Goal: Navigation & Orientation: Find specific page/section

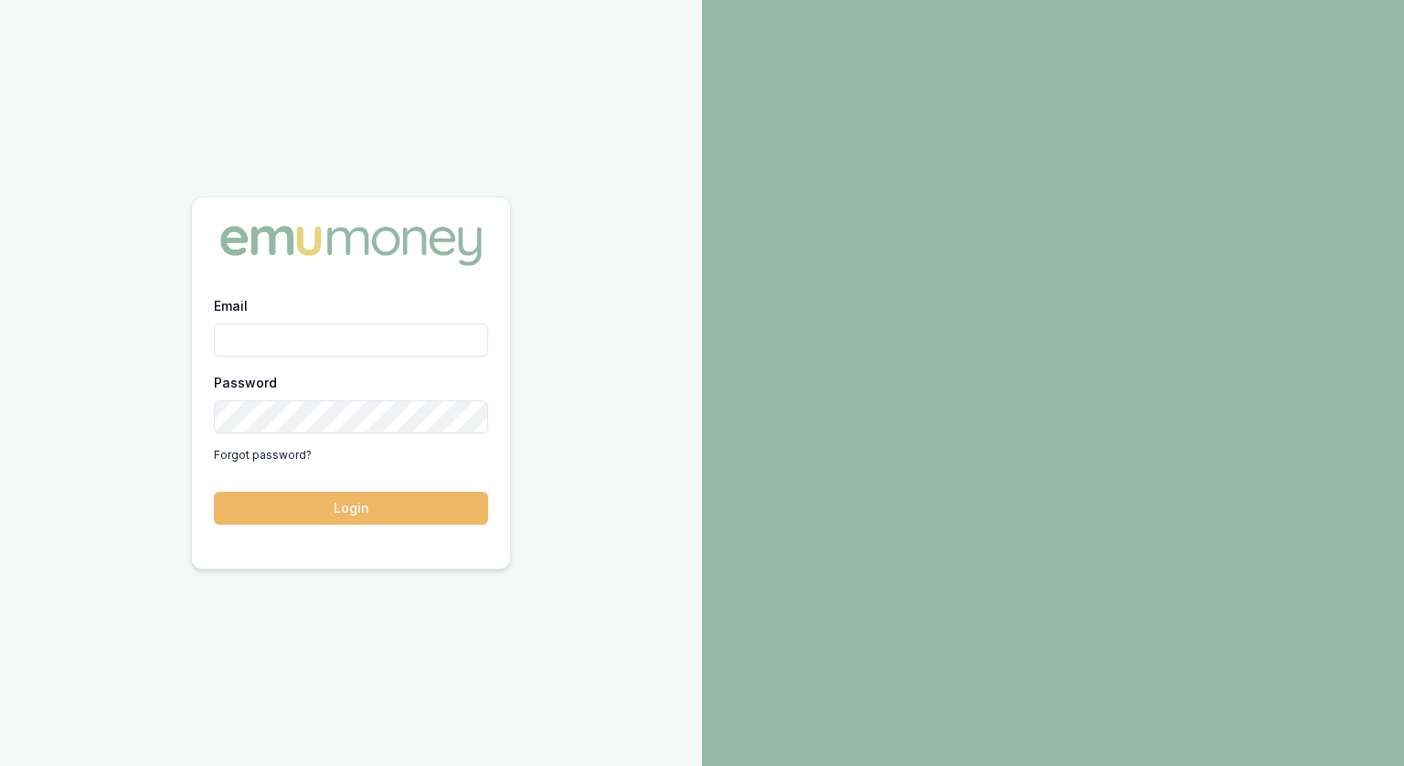
type input "jonathan.myers@emumoney.com.au"
click at [372, 516] on button "Login" at bounding box center [351, 508] width 274 height 33
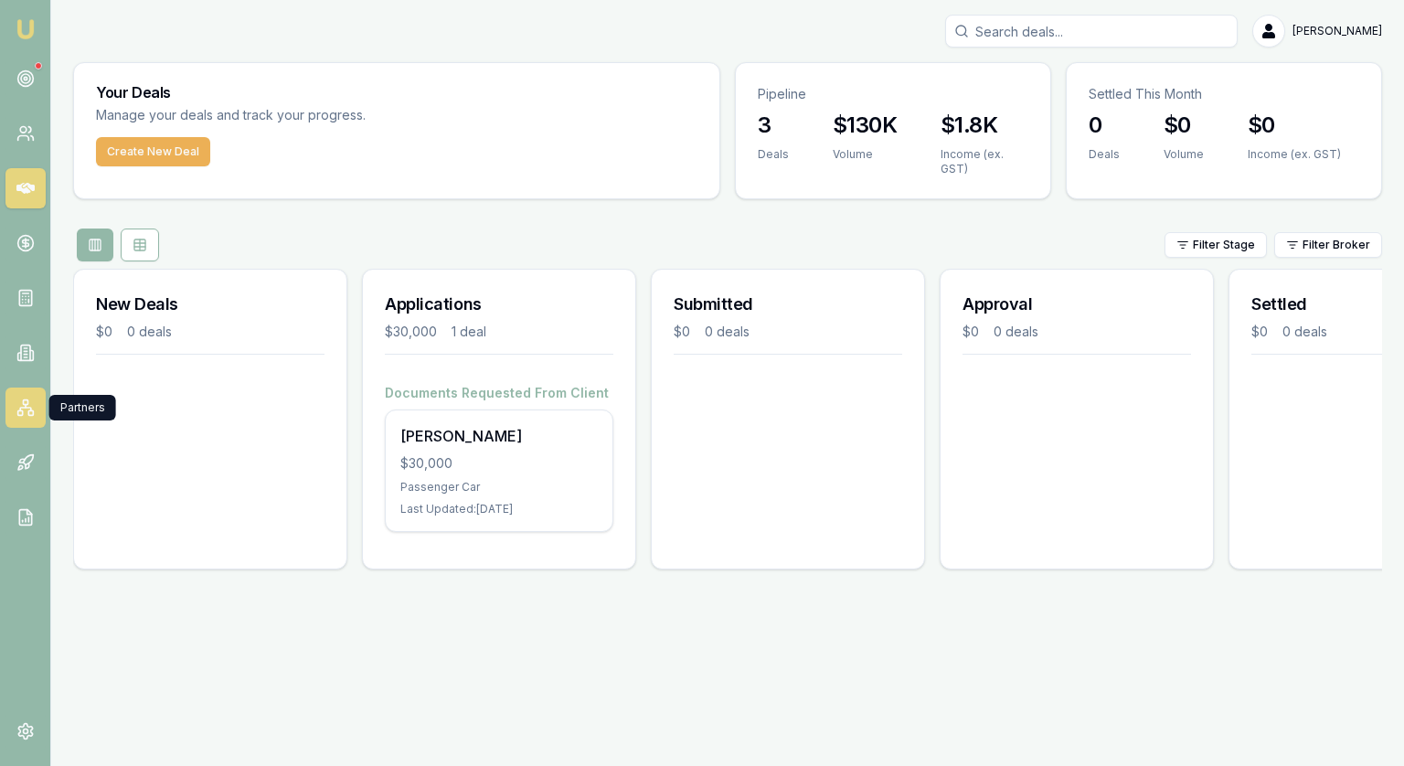
click at [27, 404] on rect at bounding box center [25, 402] width 5 height 5
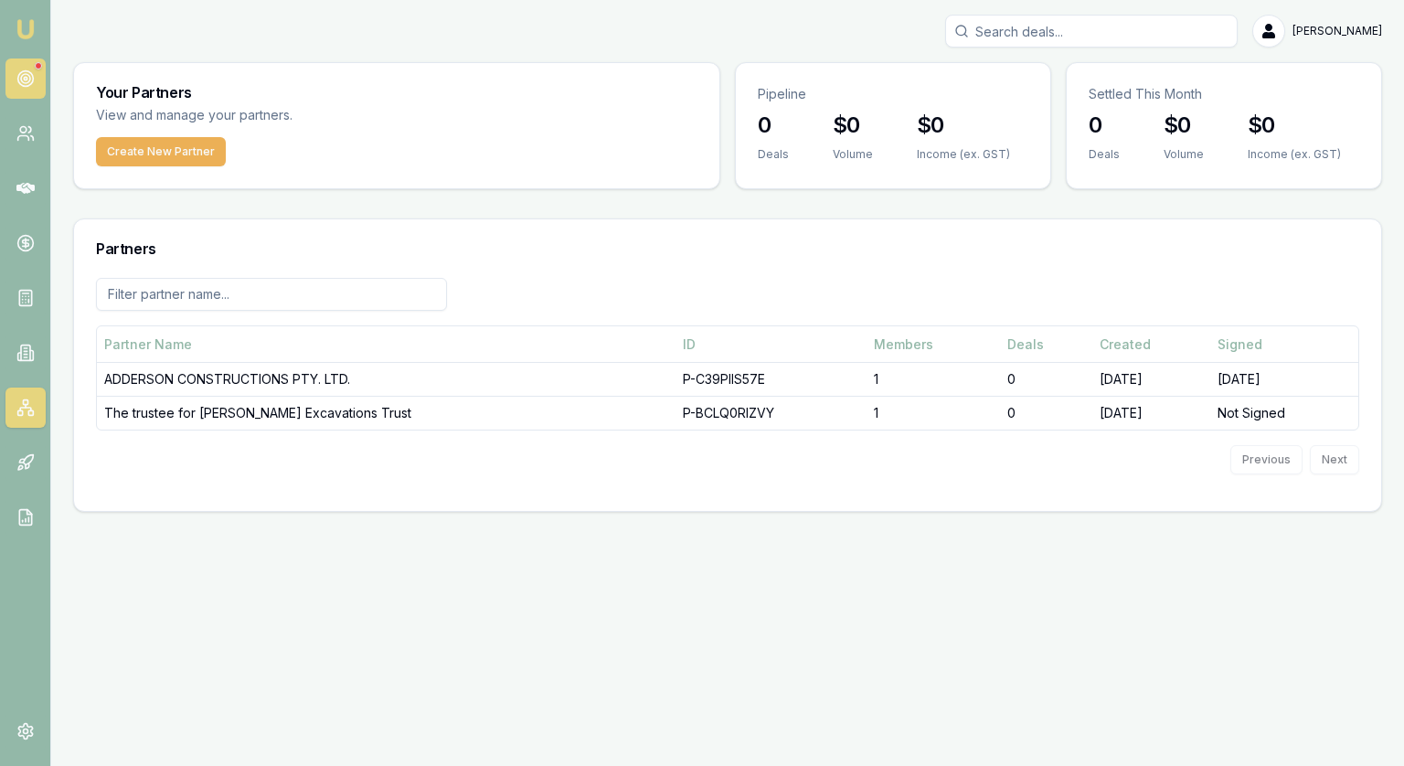
click at [31, 75] on circle at bounding box center [25, 79] width 16 height 16
